Goal: Task Accomplishment & Management: Manage account settings

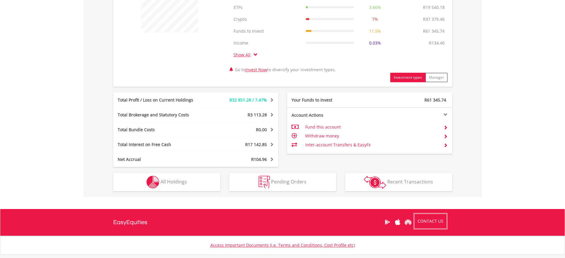
scroll to position [285, 0]
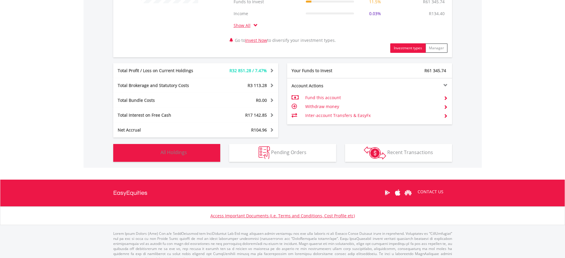
click at [206, 153] on button "Holdings All Holdings" at bounding box center [166, 153] width 107 height 18
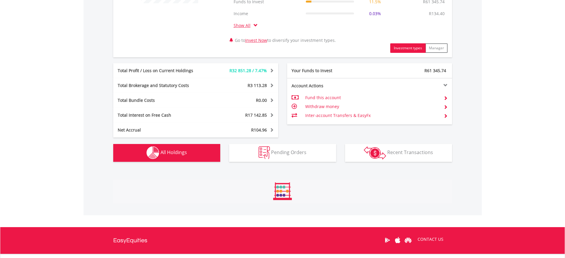
scroll to position [464, 0]
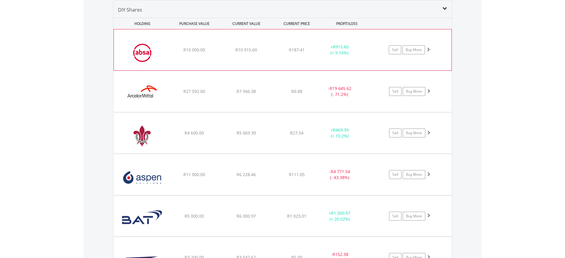
click at [429, 49] on span at bounding box center [428, 49] width 4 height 4
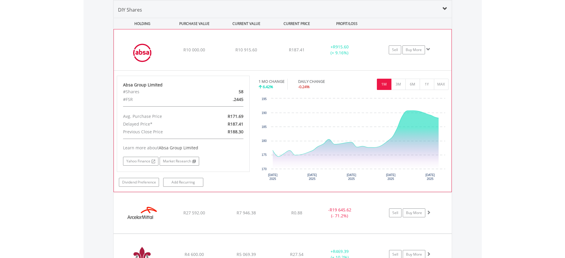
click at [429, 49] on span at bounding box center [428, 49] width 4 height 4
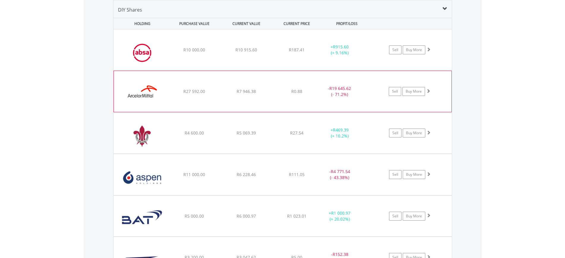
click at [427, 90] on span at bounding box center [428, 91] width 4 height 4
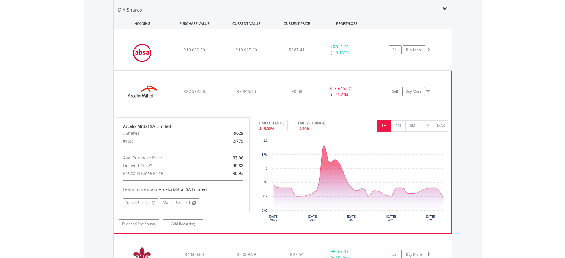
click at [427, 90] on span at bounding box center [428, 91] width 4 height 4
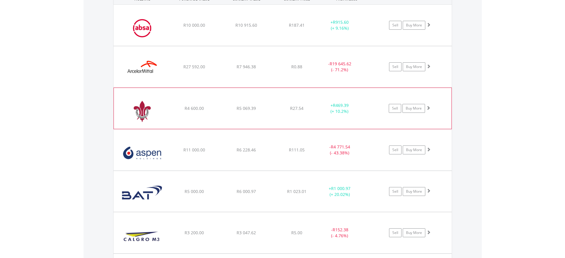
scroll to position [489, 0]
click at [429, 105] on span at bounding box center [428, 107] width 4 height 4
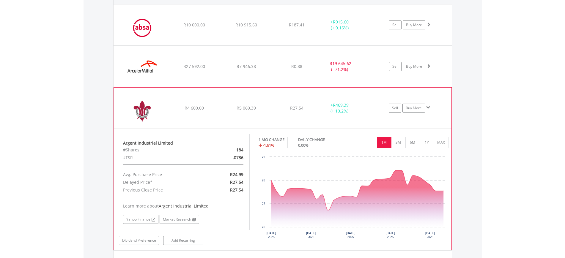
click at [429, 105] on span at bounding box center [428, 107] width 4 height 4
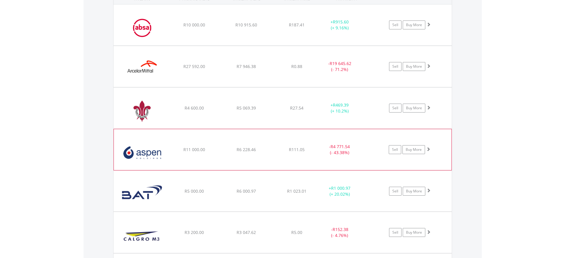
click at [427, 151] on span at bounding box center [428, 149] width 4 height 4
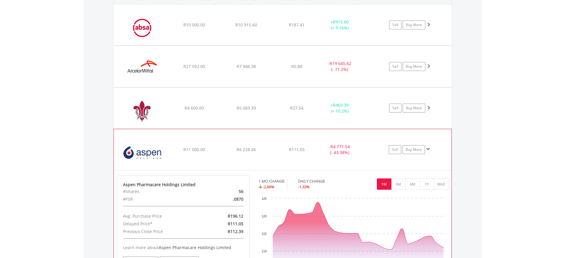
click at [427, 151] on span at bounding box center [428, 149] width 4 height 4
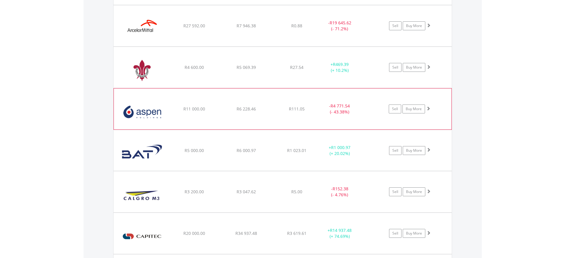
scroll to position [538, 0]
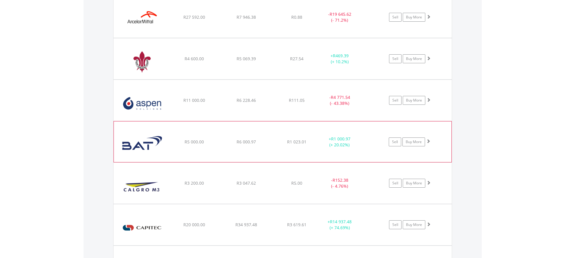
click at [428, 142] on span at bounding box center [428, 141] width 4 height 4
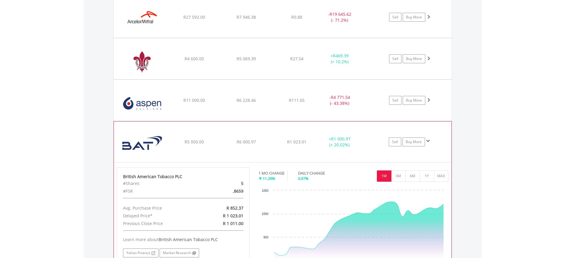
click at [428, 142] on span at bounding box center [428, 141] width 4 height 4
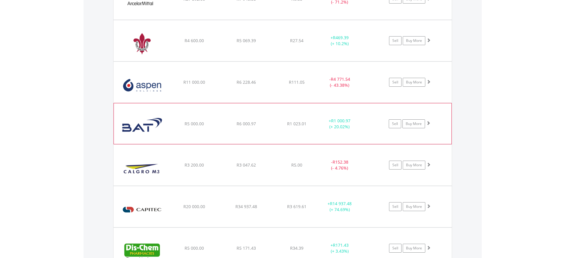
scroll to position [576, 0]
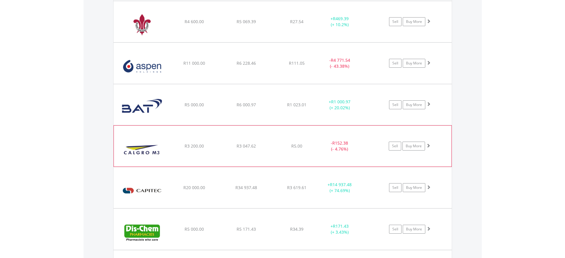
click at [427, 147] on span at bounding box center [428, 145] width 4 height 4
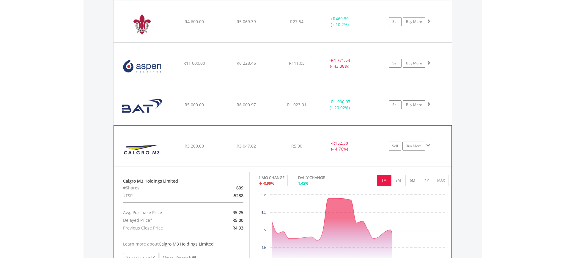
click at [427, 147] on span at bounding box center [428, 145] width 4 height 4
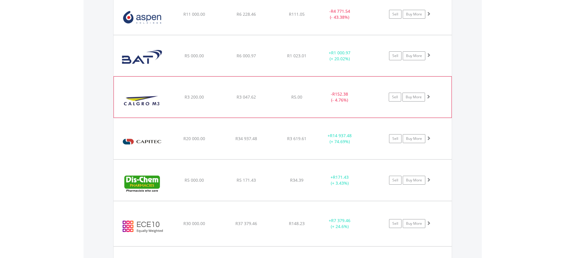
scroll to position [625, 0]
click at [427, 139] on span at bounding box center [428, 137] width 4 height 4
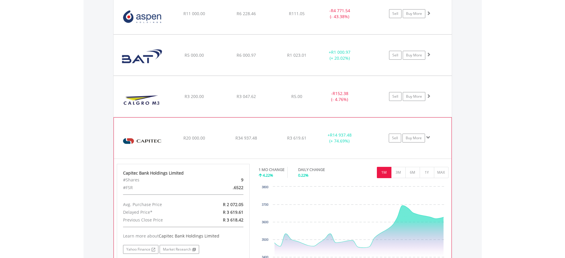
click at [427, 139] on span at bounding box center [428, 137] width 4 height 4
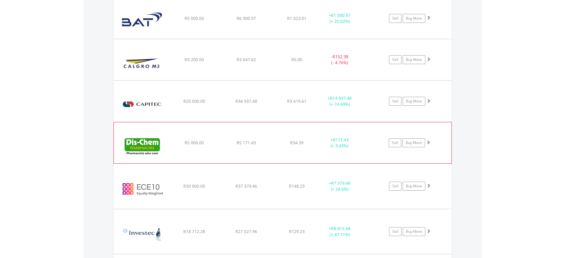
scroll to position [662, 0]
click at [427, 142] on span at bounding box center [428, 142] width 4 height 4
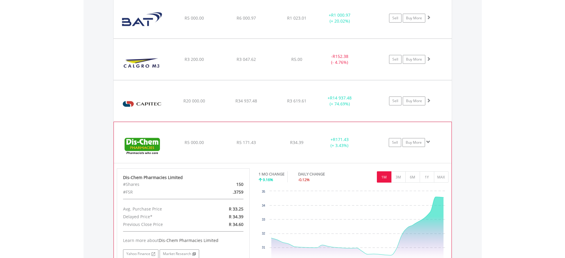
click at [427, 142] on span at bounding box center [428, 142] width 4 height 4
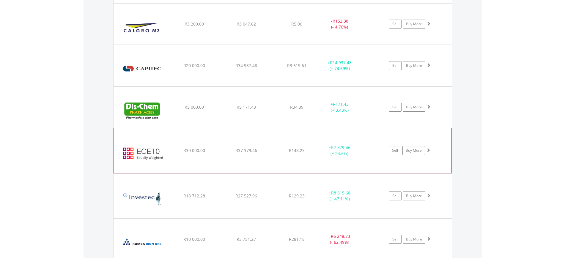
scroll to position [699, 0]
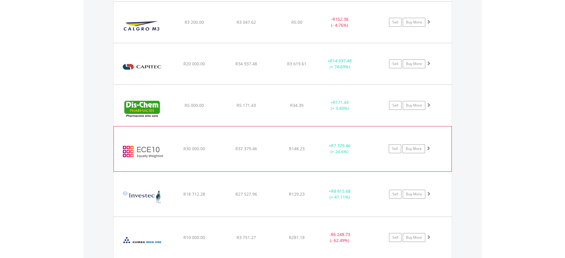
click at [427, 147] on span at bounding box center [428, 148] width 4 height 4
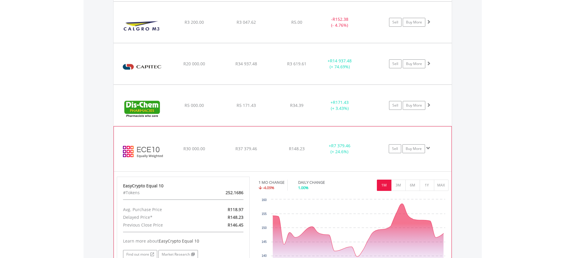
click at [427, 147] on span at bounding box center [428, 148] width 4 height 4
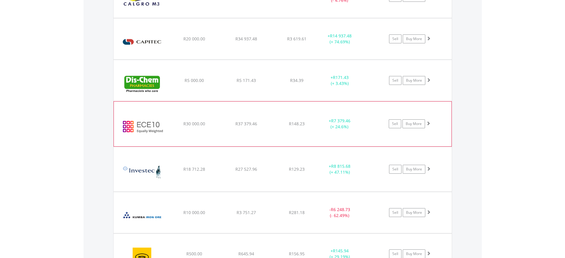
scroll to position [737, 0]
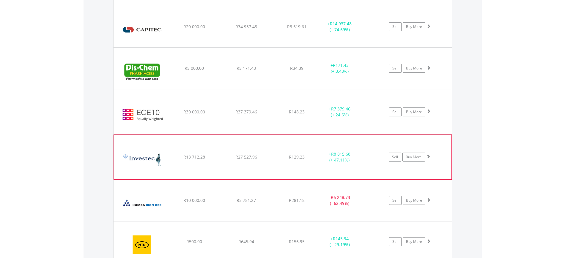
click at [427, 157] on span at bounding box center [428, 156] width 4 height 4
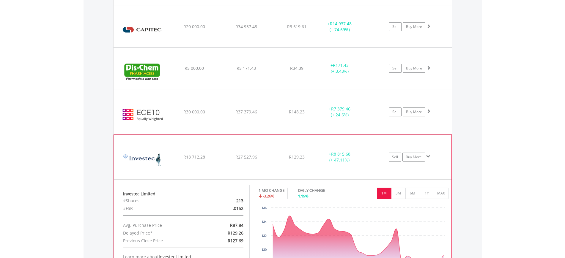
click at [427, 157] on span at bounding box center [428, 156] width 4 height 4
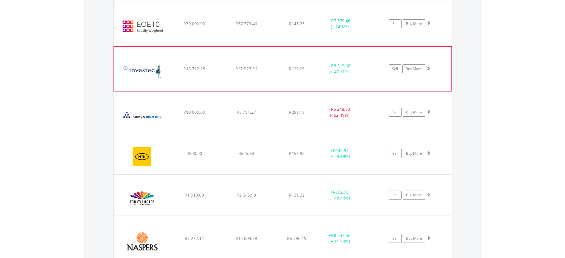
scroll to position [835, 0]
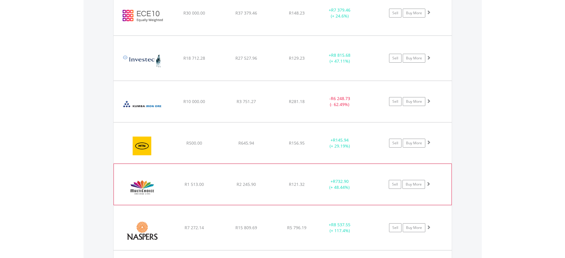
click at [429, 184] on span at bounding box center [428, 184] width 4 height 4
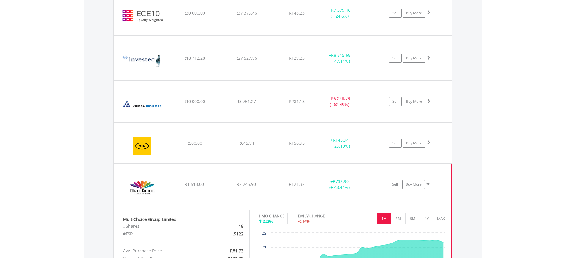
click at [429, 184] on span at bounding box center [428, 184] width 4 height 4
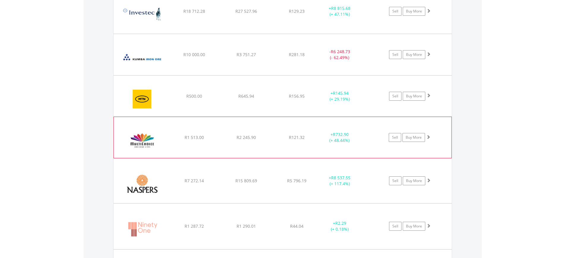
scroll to position [885, 0]
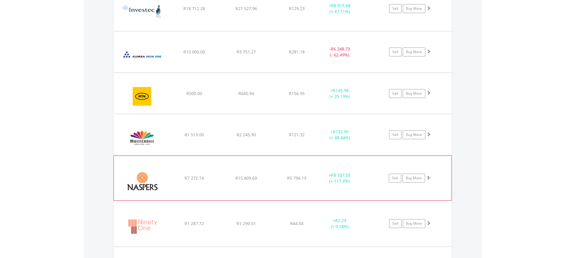
click at [429, 178] on span at bounding box center [428, 178] width 4 height 4
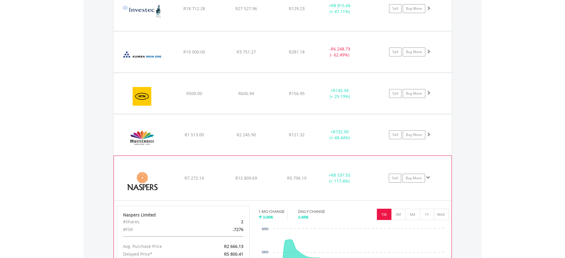
click at [429, 178] on span at bounding box center [428, 178] width 4 height 4
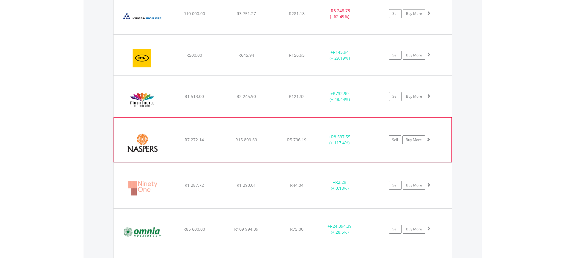
scroll to position [935, 0]
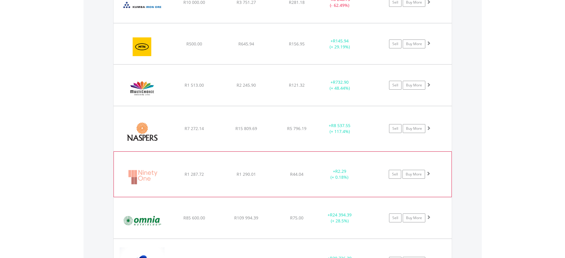
click at [429, 176] on span at bounding box center [428, 173] width 4 height 4
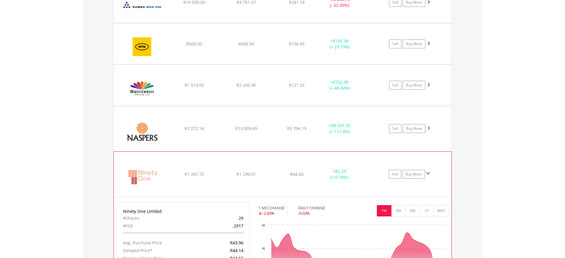
click at [429, 176] on span at bounding box center [428, 173] width 4 height 4
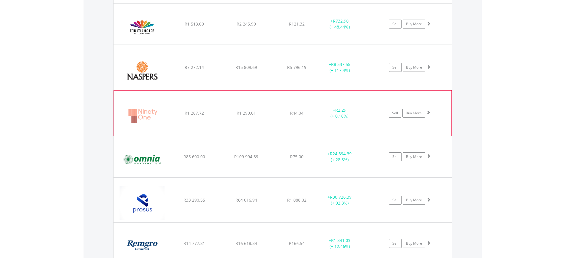
scroll to position [996, 0]
click at [427, 157] on span at bounding box center [428, 156] width 4 height 4
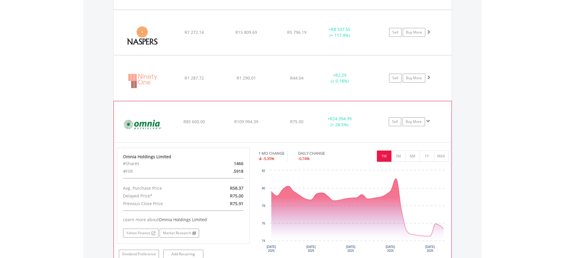
scroll to position [1046, 0]
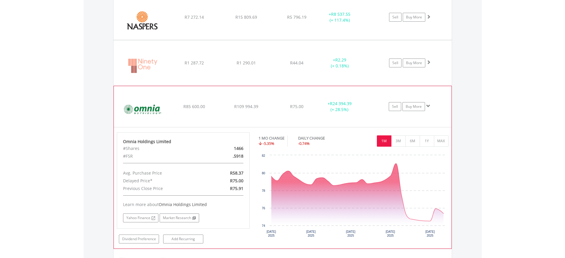
click at [427, 104] on span at bounding box center [428, 106] width 4 height 4
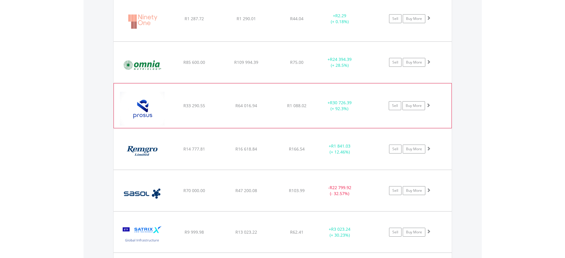
scroll to position [1095, 0]
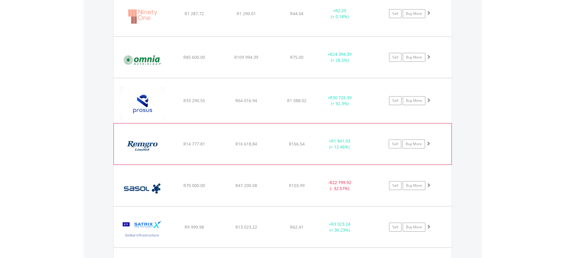
click at [429, 144] on span at bounding box center [428, 143] width 4 height 4
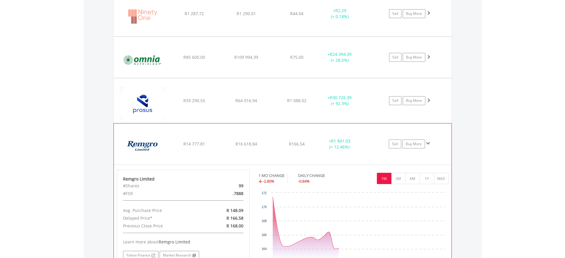
click at [429, 144] on span at bounding box center [428, 143] width 4 height 4
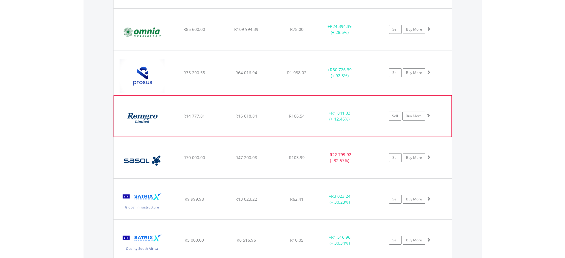
scroll to position [1132, 0]
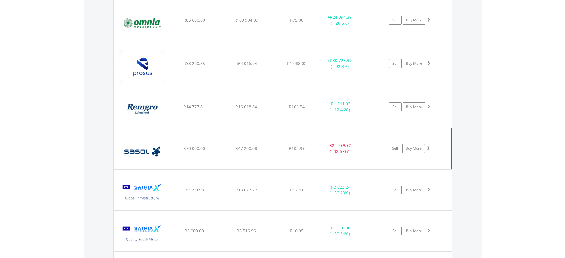
click at [428, 148] on span at bounding box center [428, 148] width 4 height 4
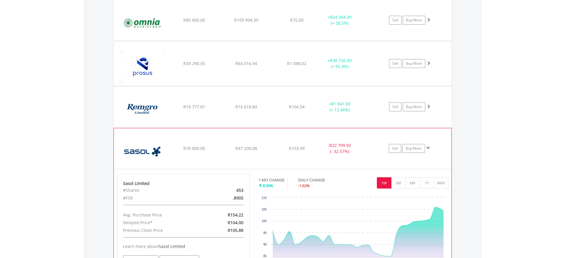
click at [428, 148] on span at bounding box center [428, 148] width 4 height 4
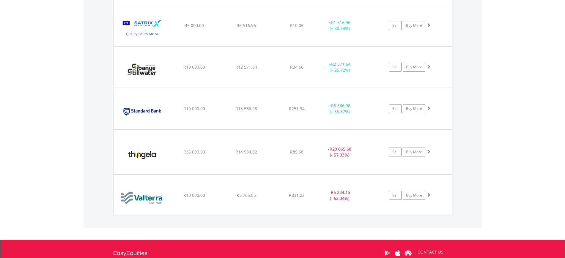
scroll to position [1355, 0]
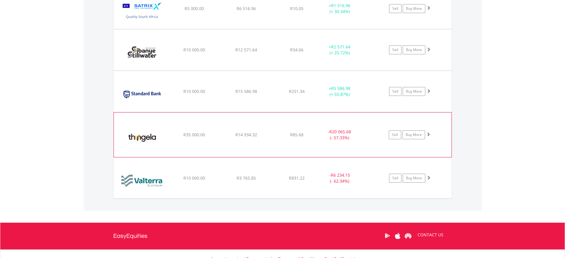
click at [427, 133] on span at bounding box center [428, 134] width 4 height 4
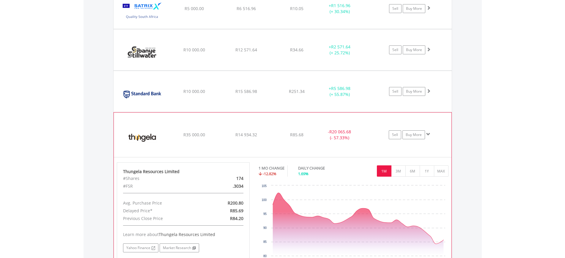
click at [427, 133] on span at bounding box center [428, 134] width 4 height 4
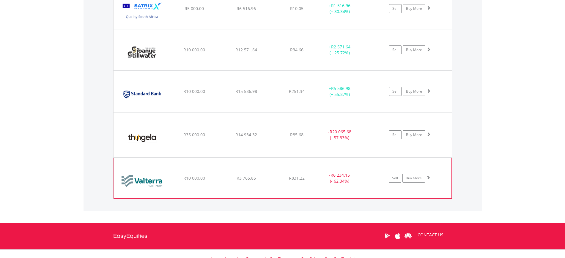
click at [429, 177] on span at bounding box center [428, 178] width 4 height 4
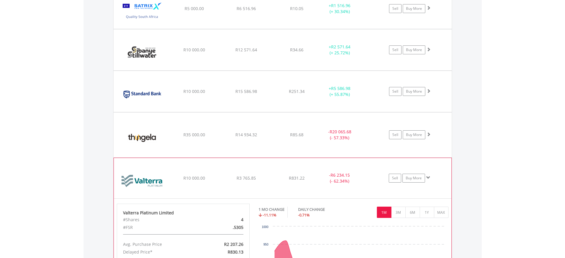
click at [429, 177] on span at bounding box center [428, 178] width 4 height 4
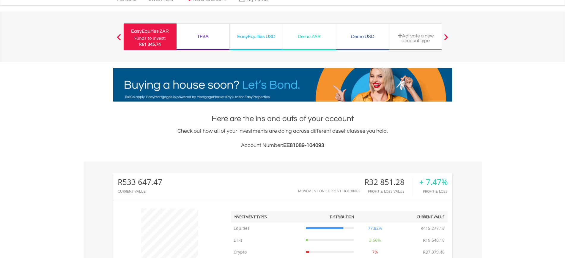
scroll to position [19, 0]
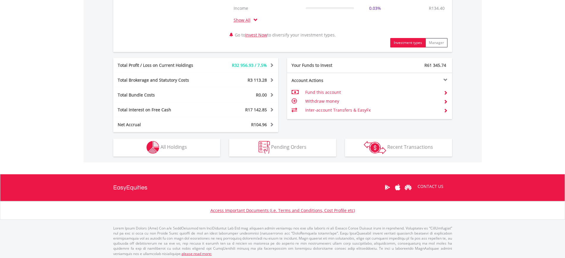
scroll to position [292, 0]
